Goal: Task Accomplishment & Management: Use online tool/utility

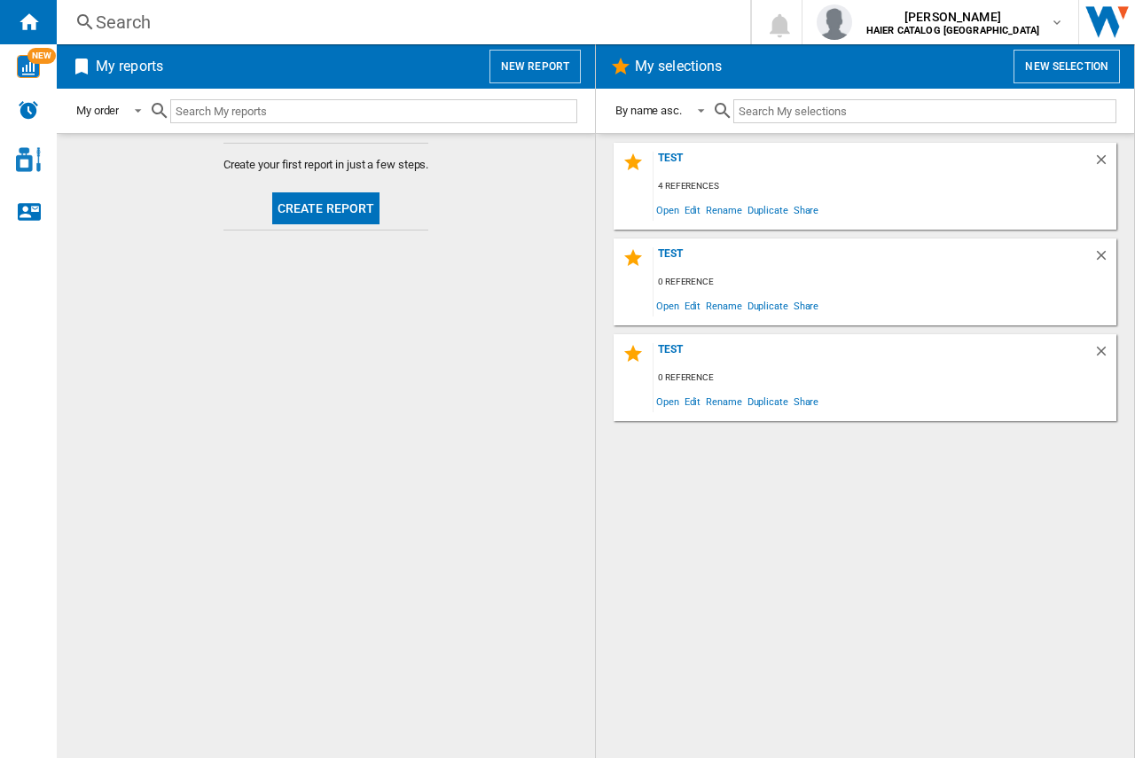
click at [525, 65] on button "New report" at bounding box center [534, 67] width 91 height 34
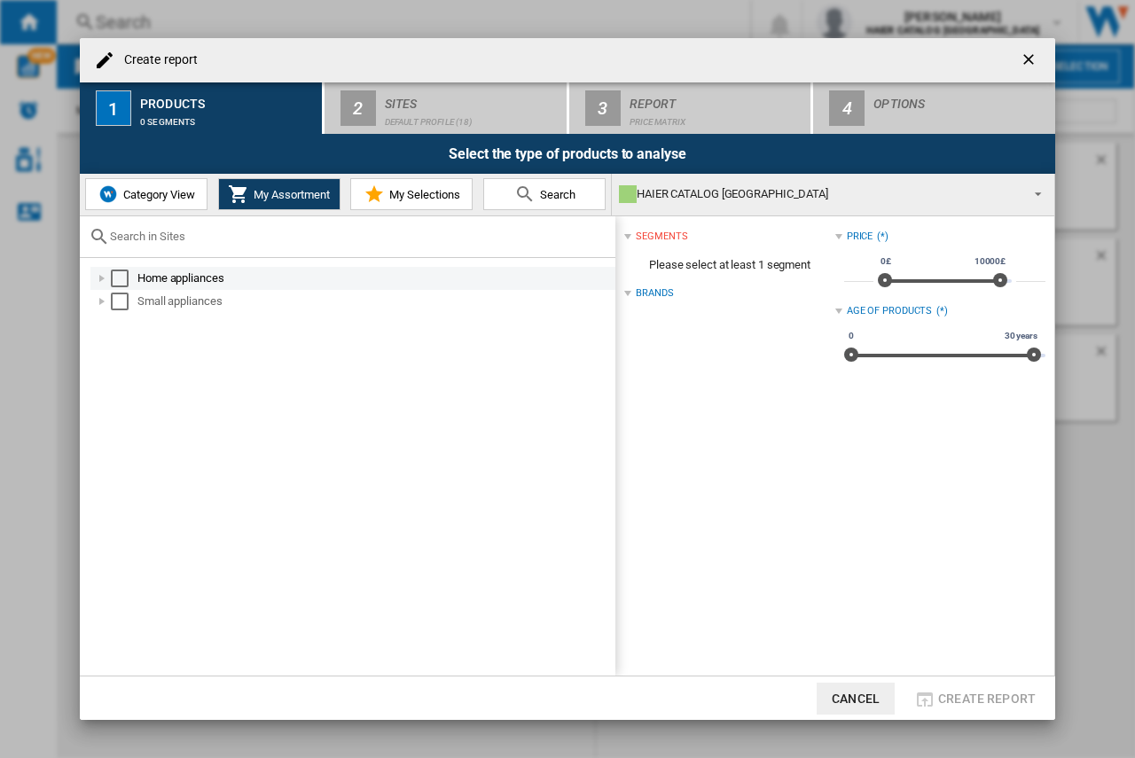
click at [99, 279] on div at bounding box center [102, 279] width 18 height 18
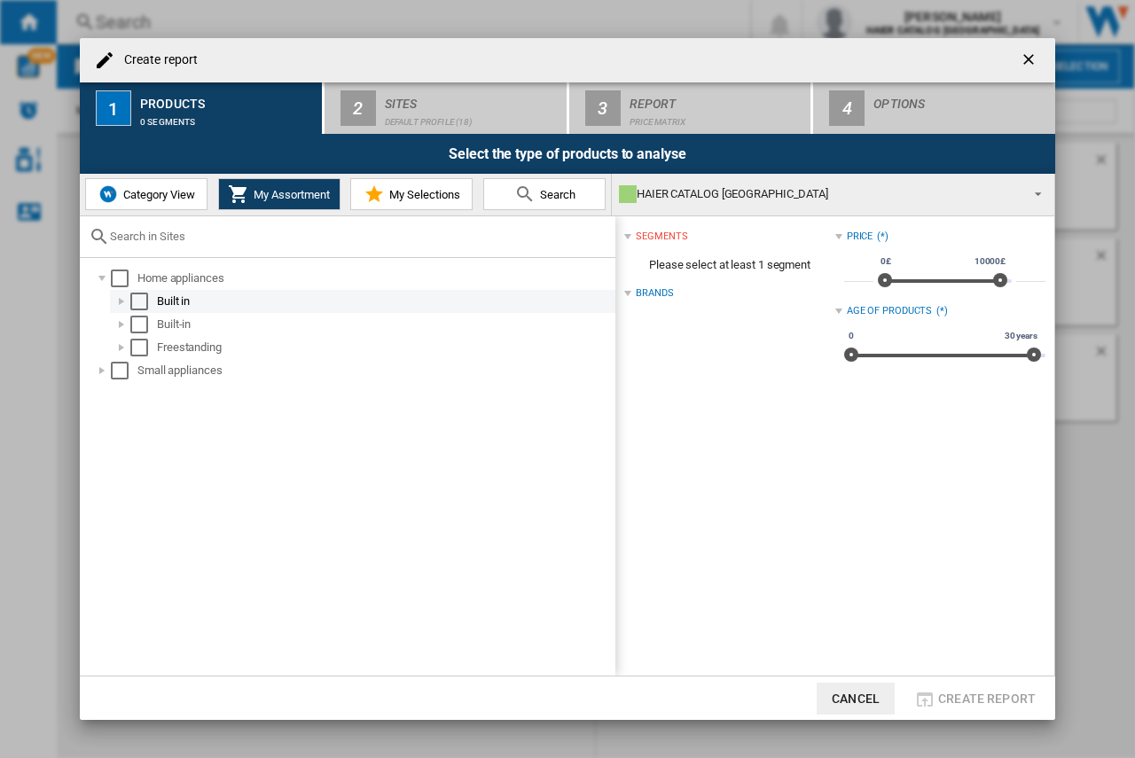
click at [124, 299] on div at bounding box center [122, 302] width 18 height 18
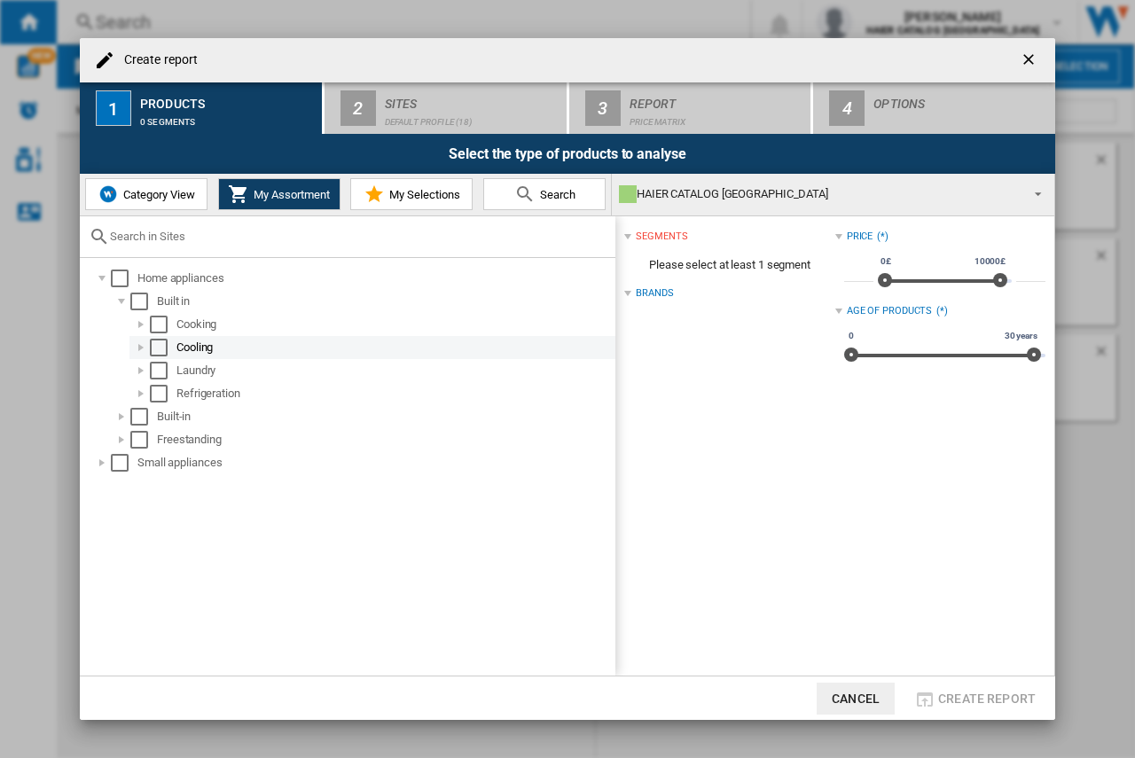
click at [144, 349] on div at bounding box center [141, 348] width 18 height 18
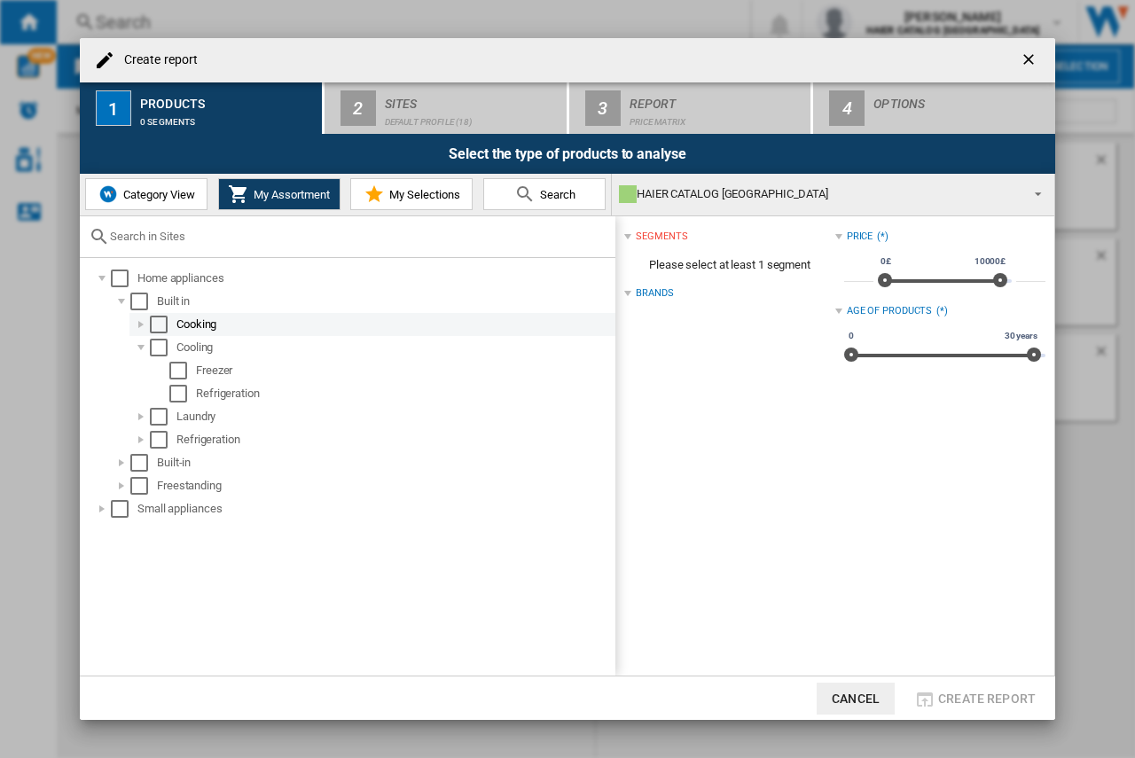
click at [139, 326] on div at bounding box center [141, 325] width 18 height 18
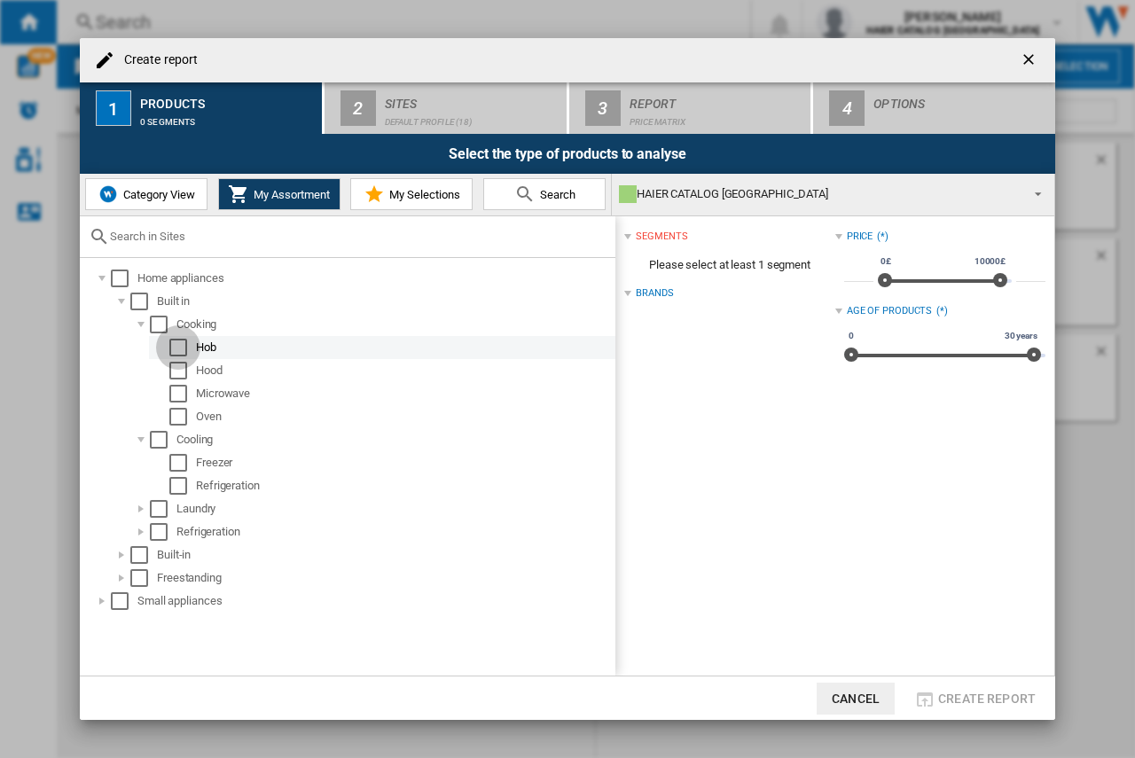
click at [182, 348] on div "Select" at bounding box center [178, 348] width 18 height 18
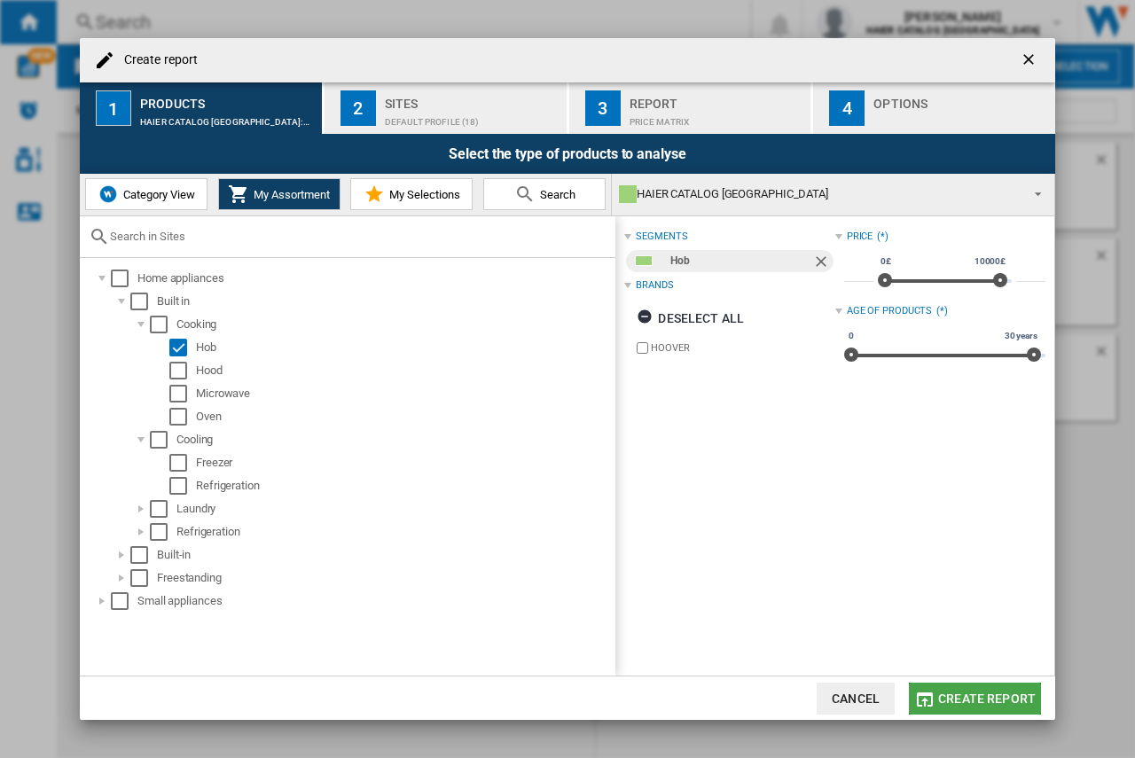
click at [950, 701] on span "Create report" at bounding box center [987, 699] width 98 height 14
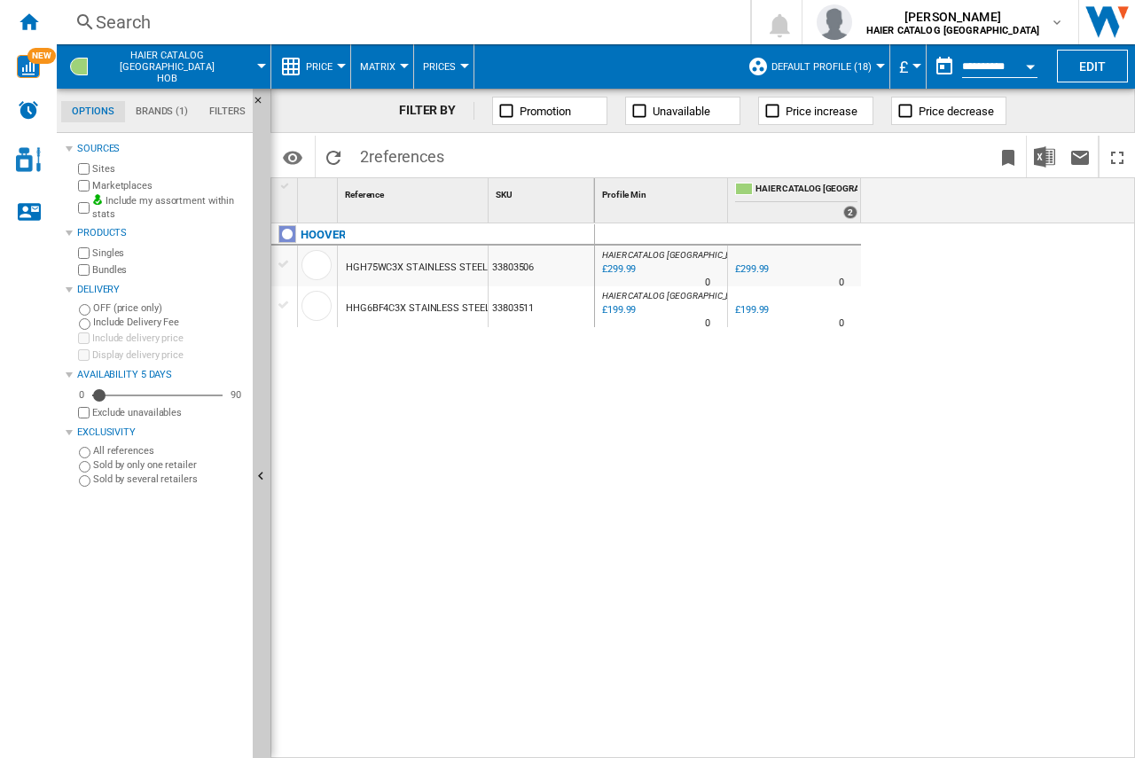
click at [909, 79] on button "£" at bounding box center [908, 66] width 18 height 44
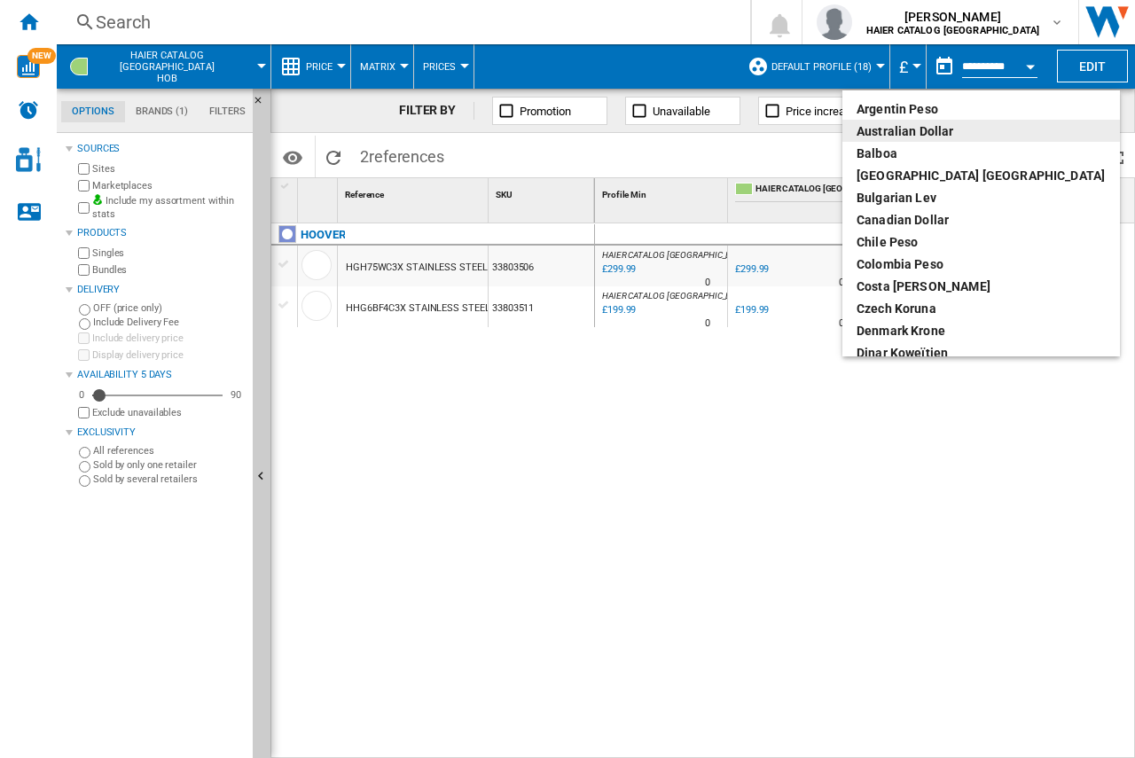
click at [929, 133] on div "Australian Dollar" at bounding box center [980, 131] width 249 height 18
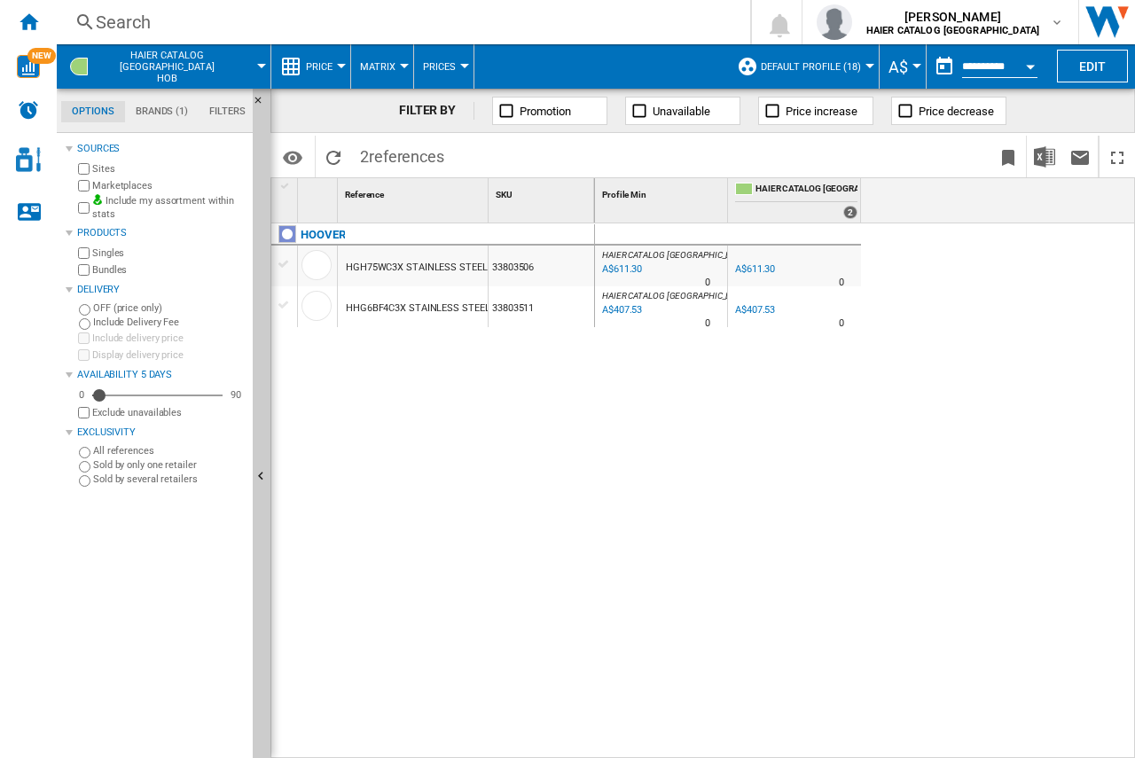
click at [895, 66] on span "A$" at bounding box center [898, 67] width 20 height 19
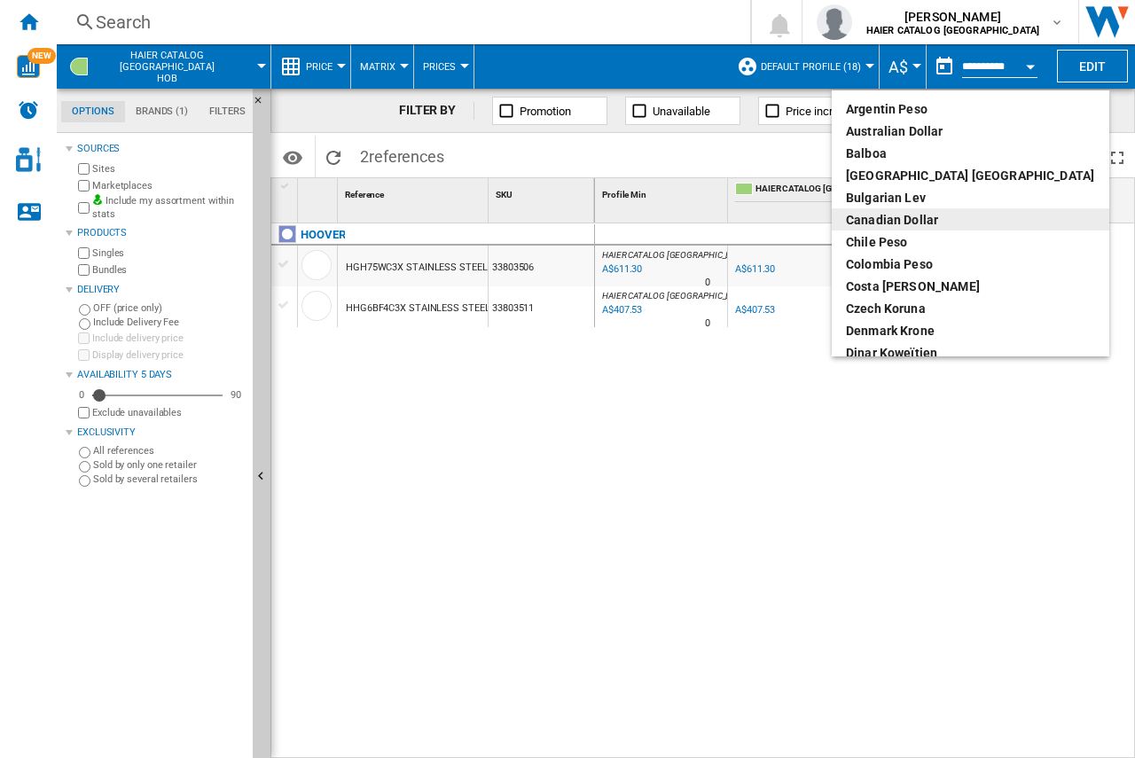
scroll to position [89, 0]
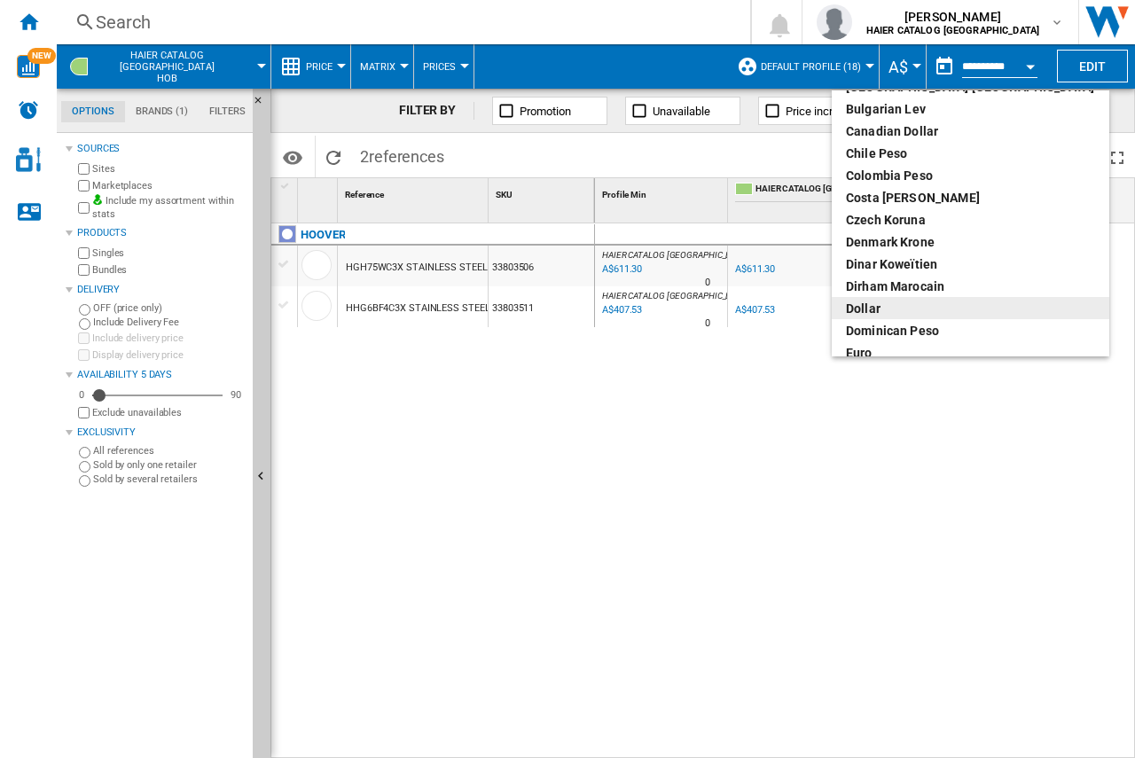
click at [857, 308] on div "dollar" at bounding box center [970, 309] width 249 height 18
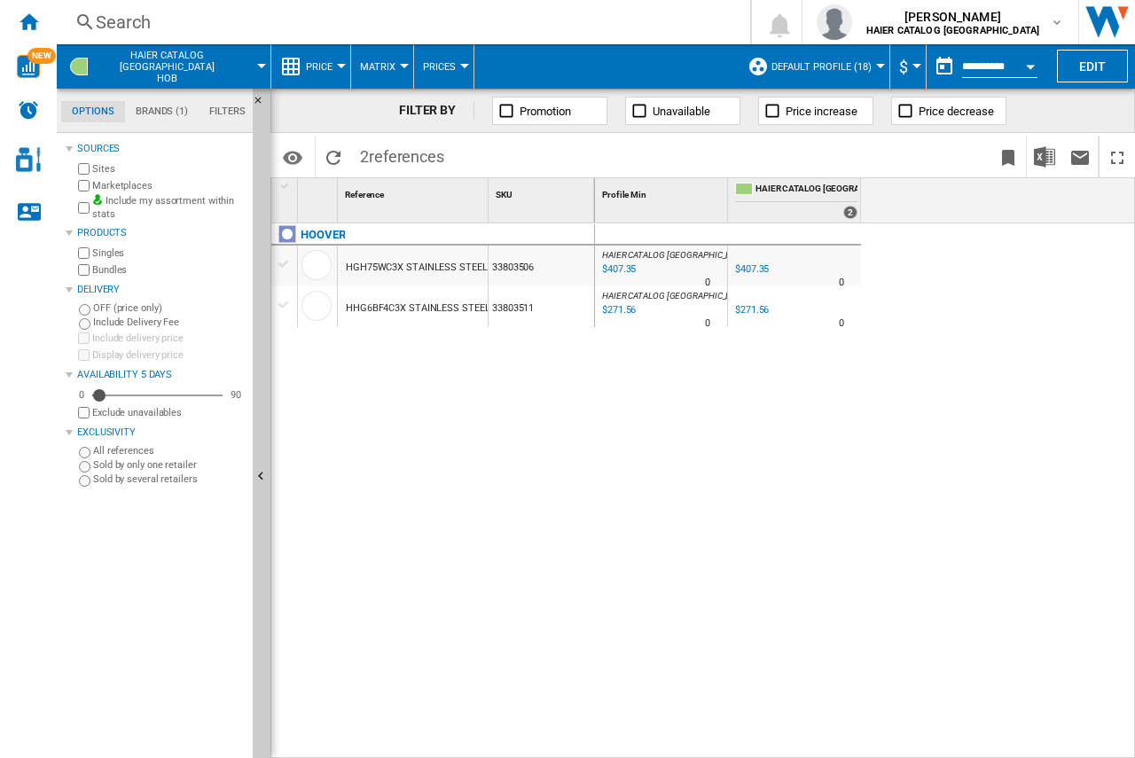
click at [904, 69] on button "$" at bounding box center [908, 66] width 18 height 44
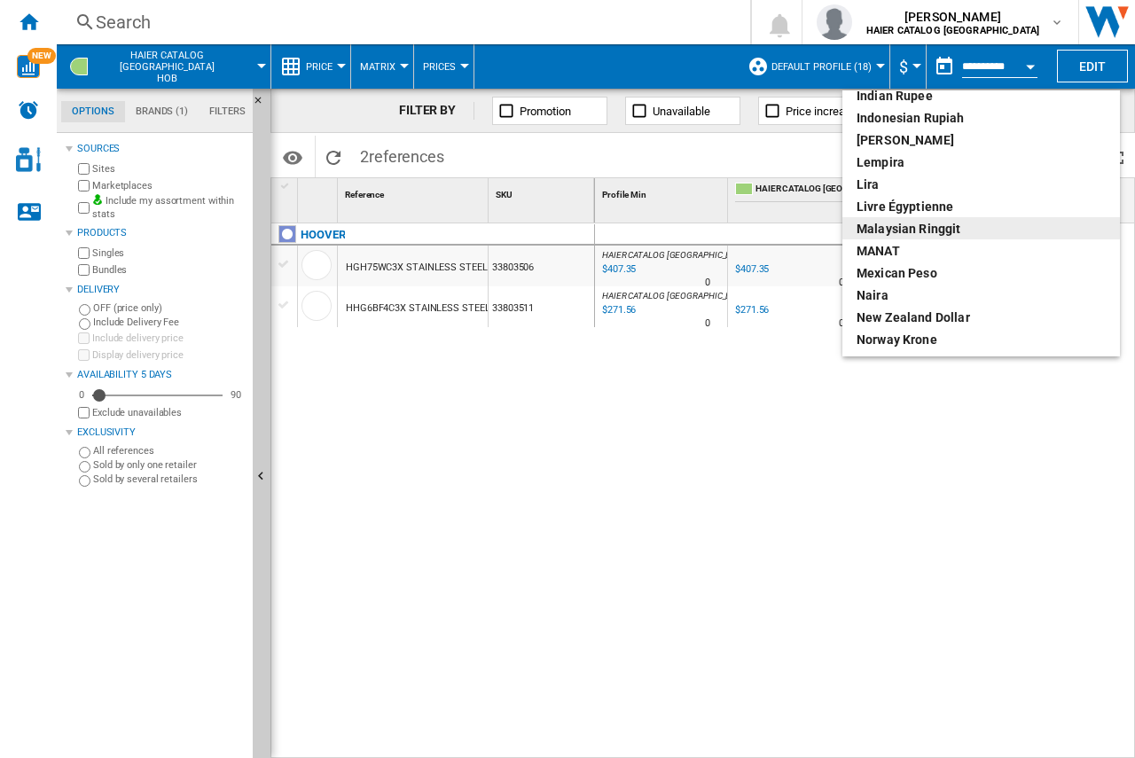
scroll to position [443, 0]
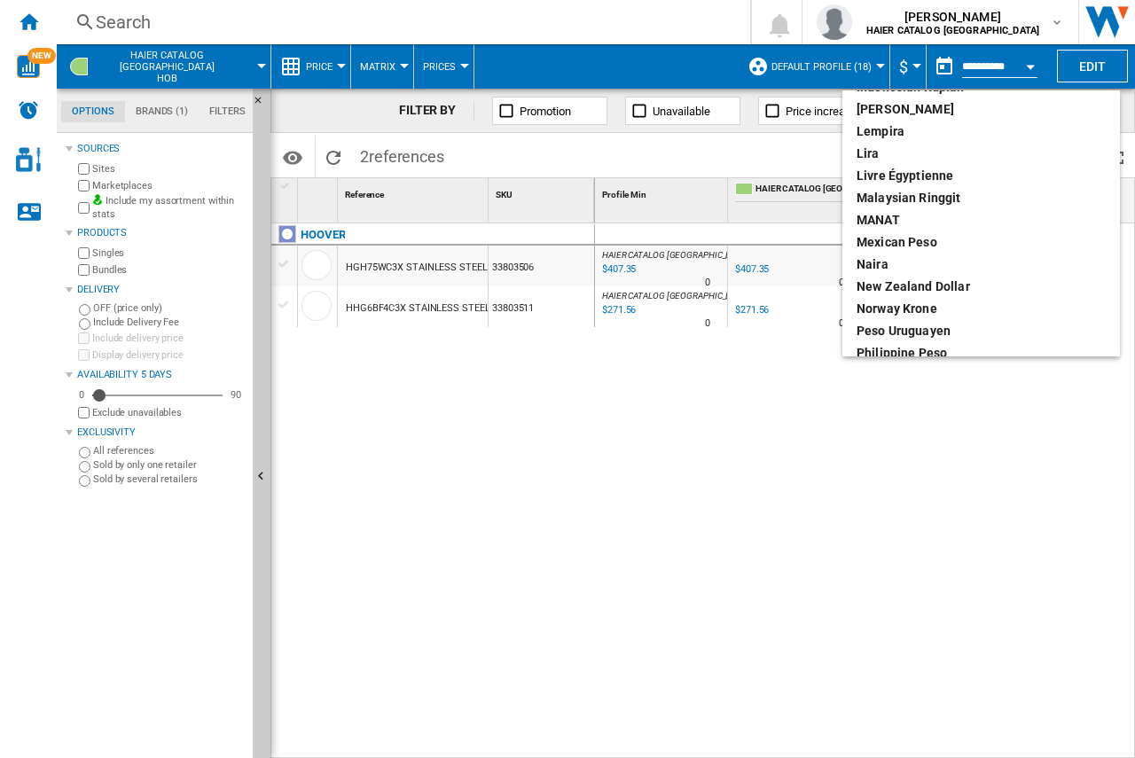
click at [749, 365] on md-backdrop at bounding box center [567, 379] width 1135 height 758
